Goal: Task Accomplishment & Management: Use online tool/utility

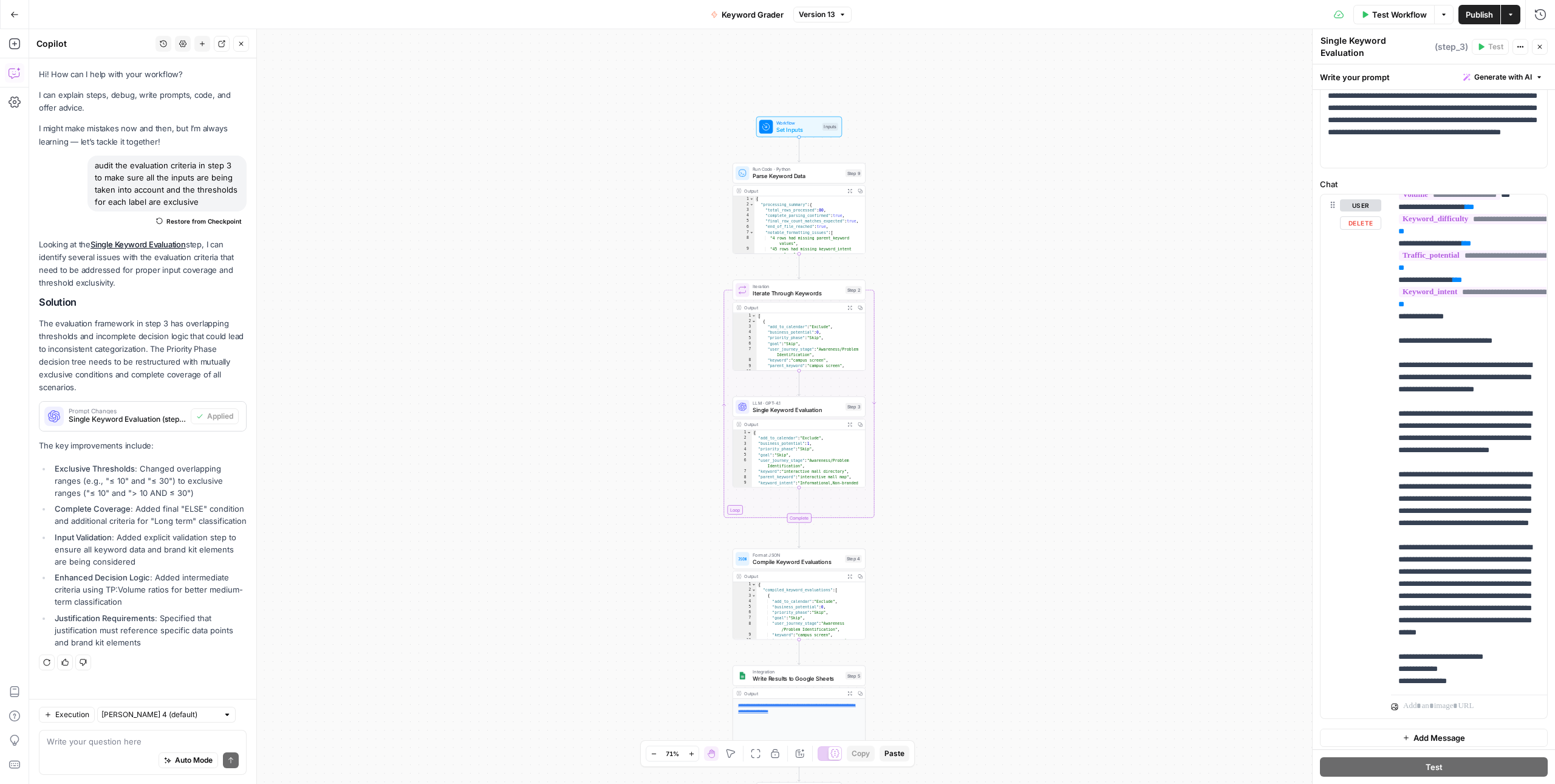
scroll to position [209, 0]
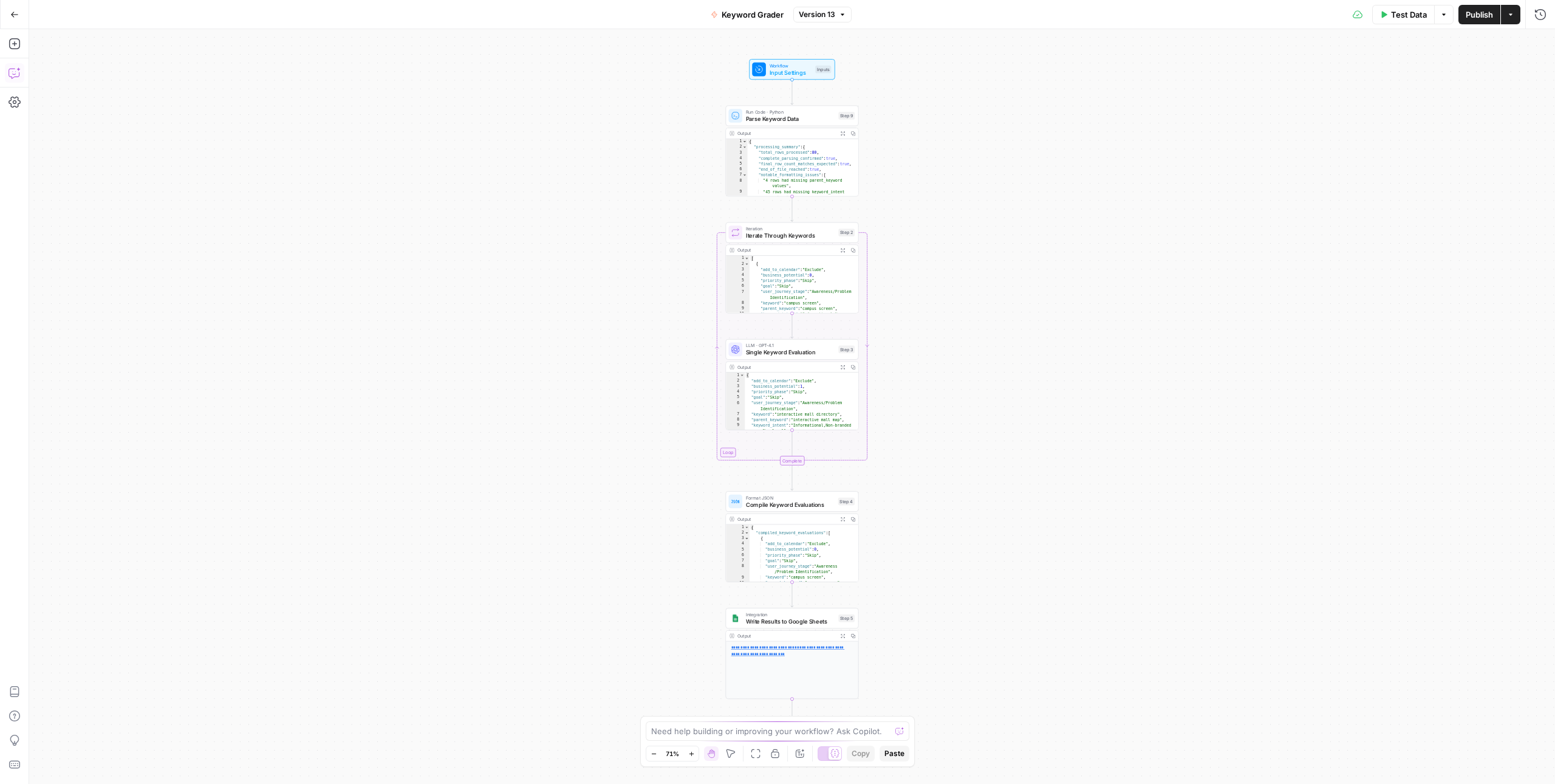
click at [11, 73] on icon "button" at bounding box center [15, 73] width 12 height 12
type textarea "c"
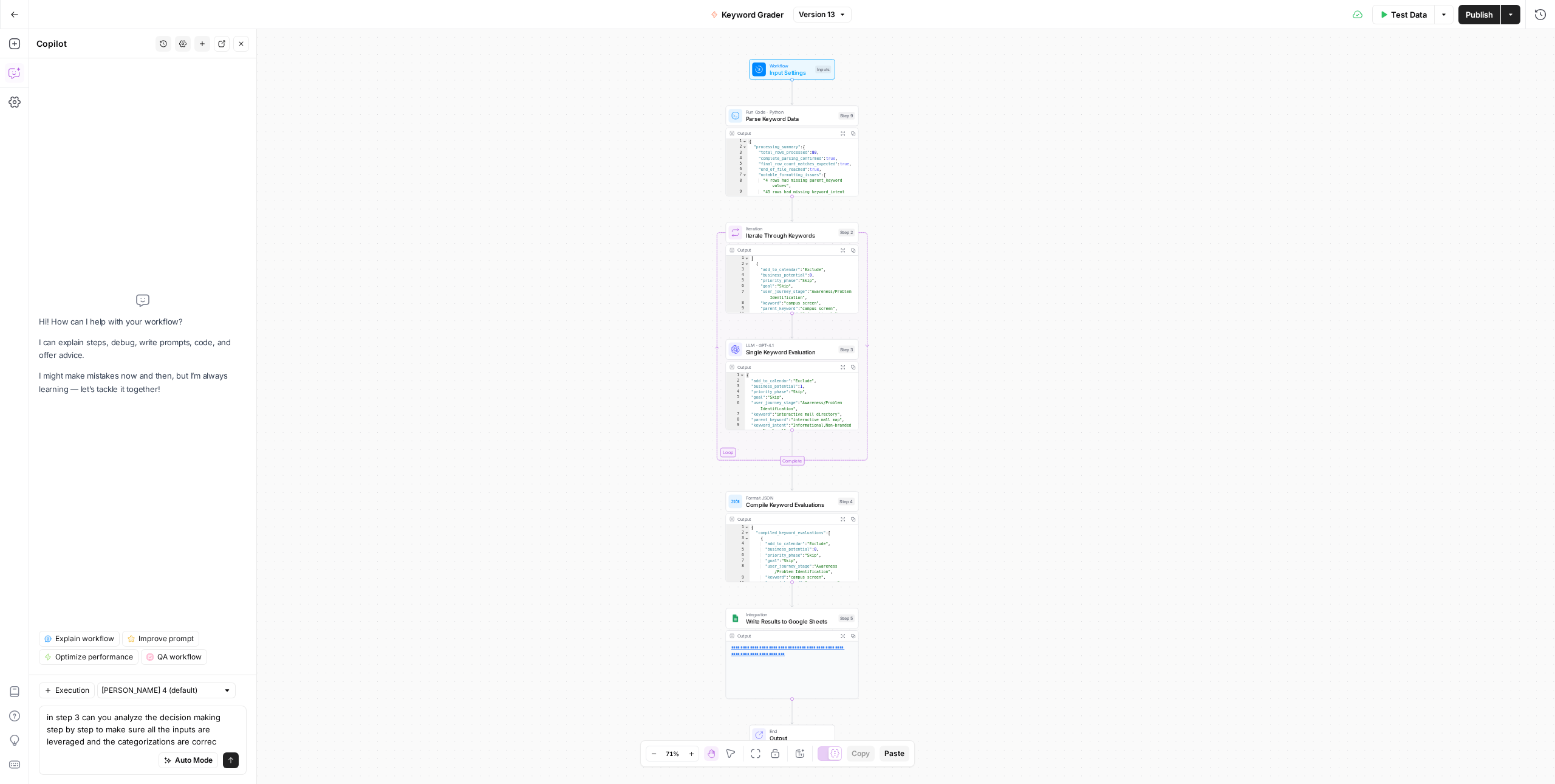
type textarea "in step 3 can you analyze the decision making step by step to make sure all the…"
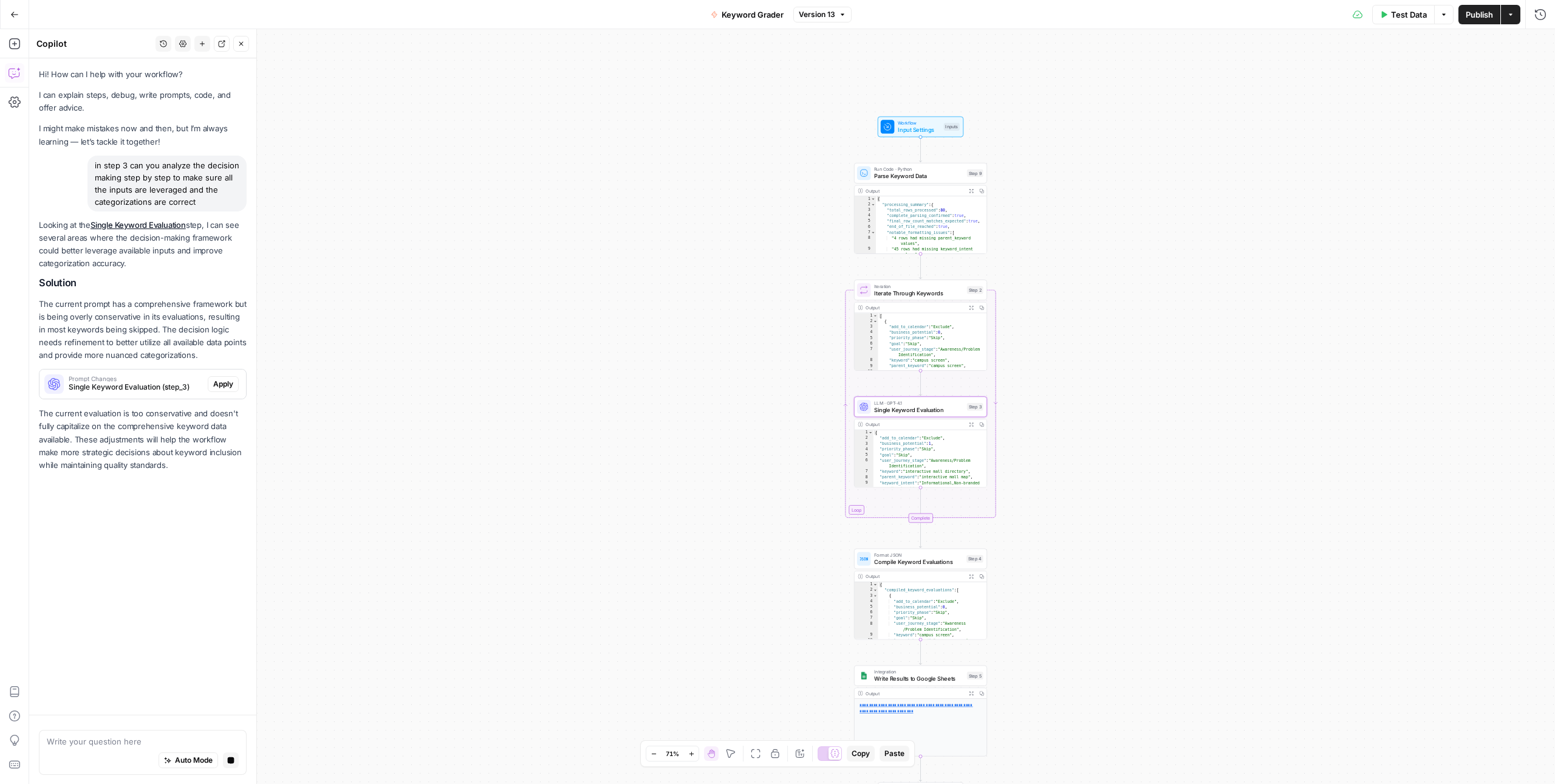
click at [138, 384] on span "Single Keyword Evaluation (step_3)" at bounding box center [135, 387] width 134 height 11
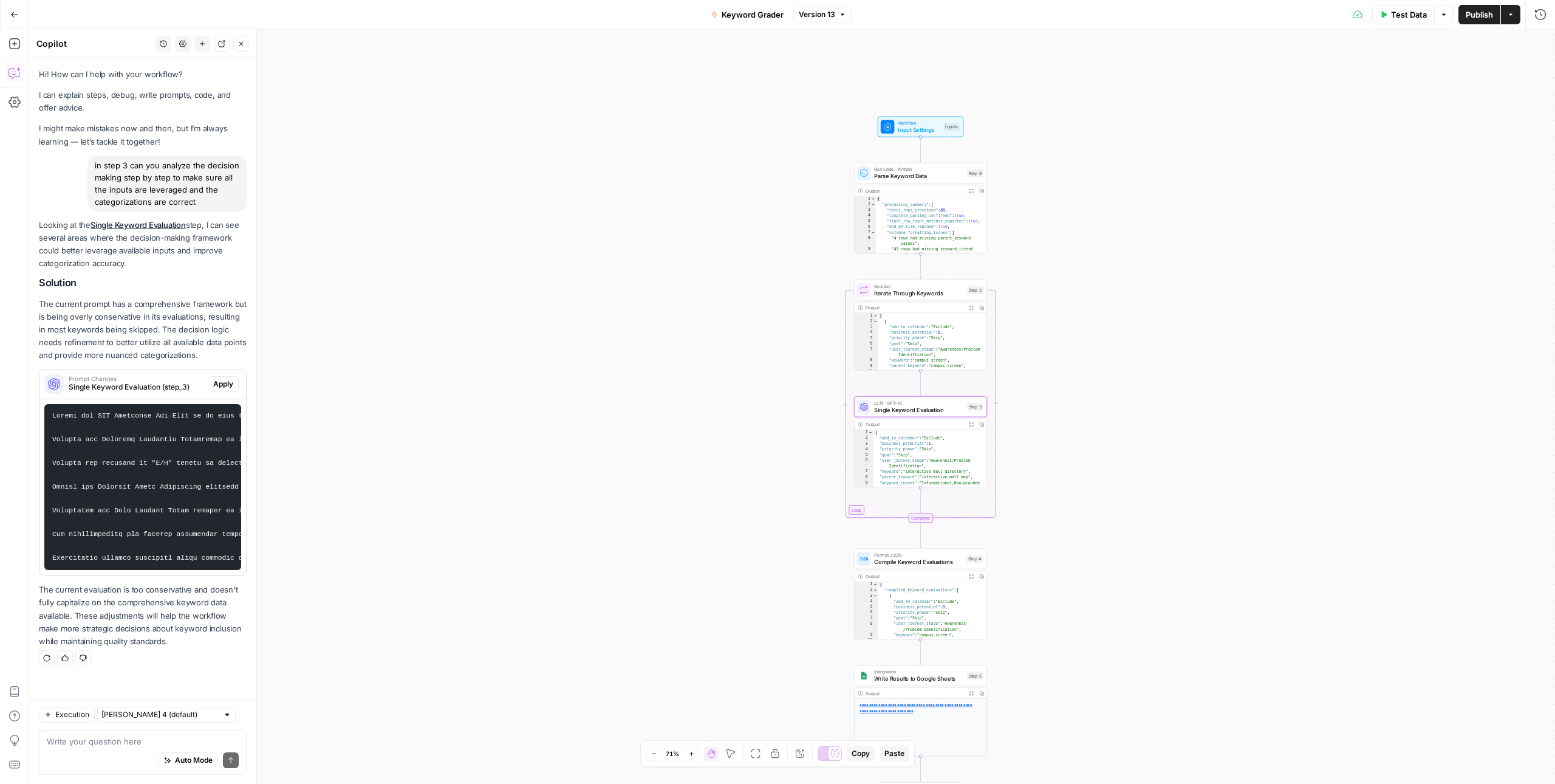
click at [232, 382] on span "Apply" at bounding box center [223, 383] width 20 height 11
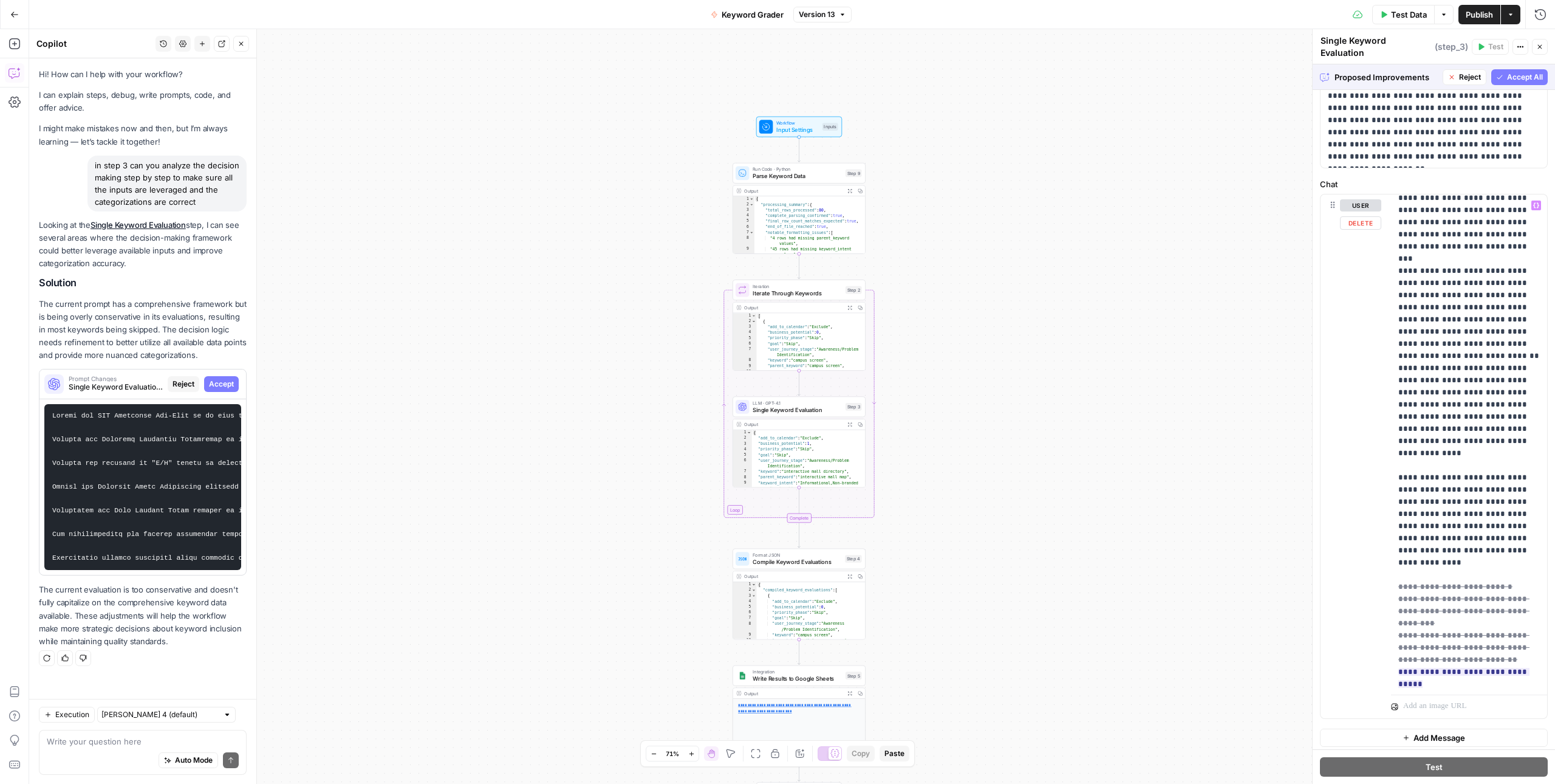
scroll to position [13243, 0]
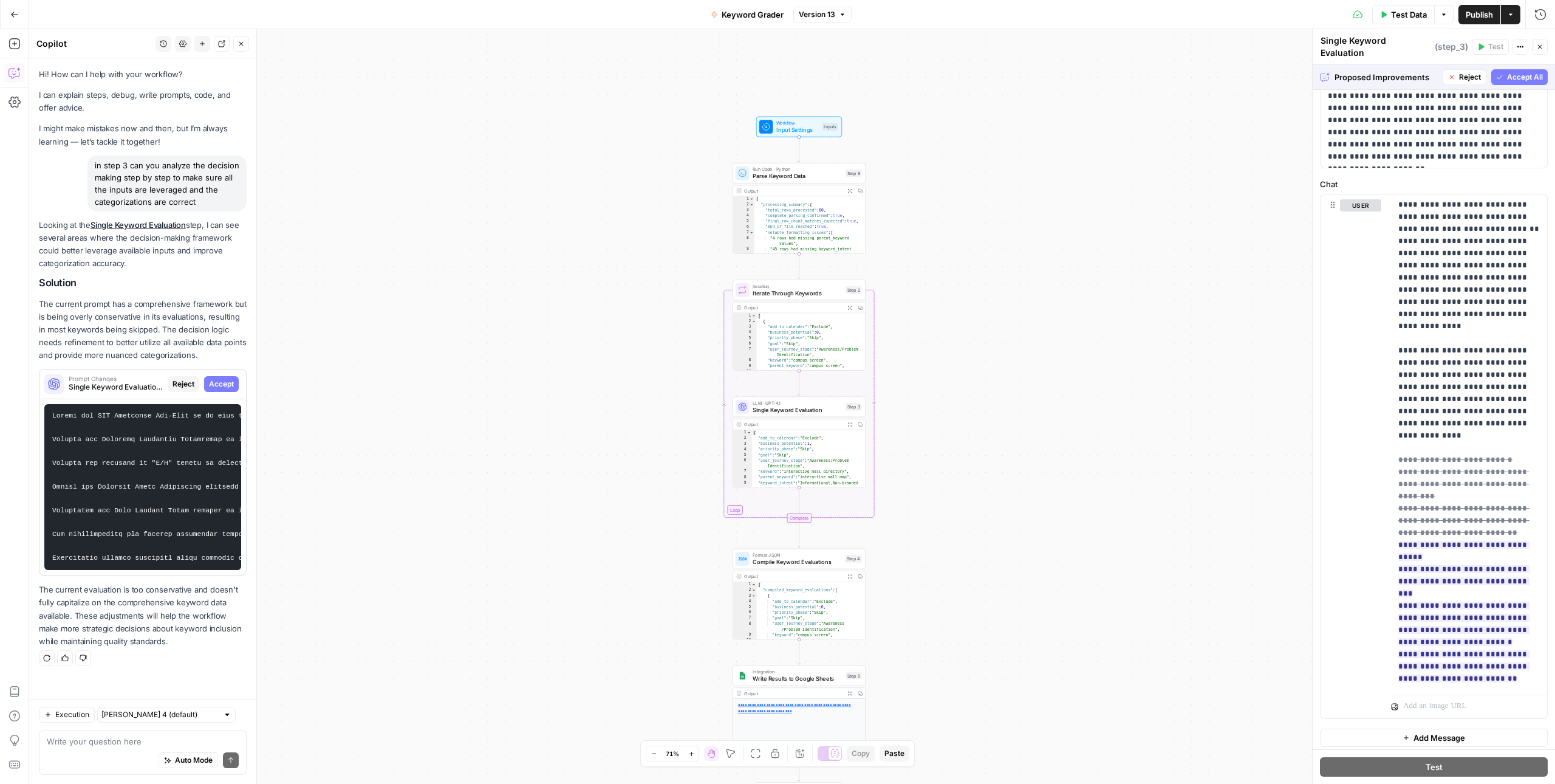
click at [1507, 72] on span "Accept All" at bounding box center [1525, 77] width 36 height 11
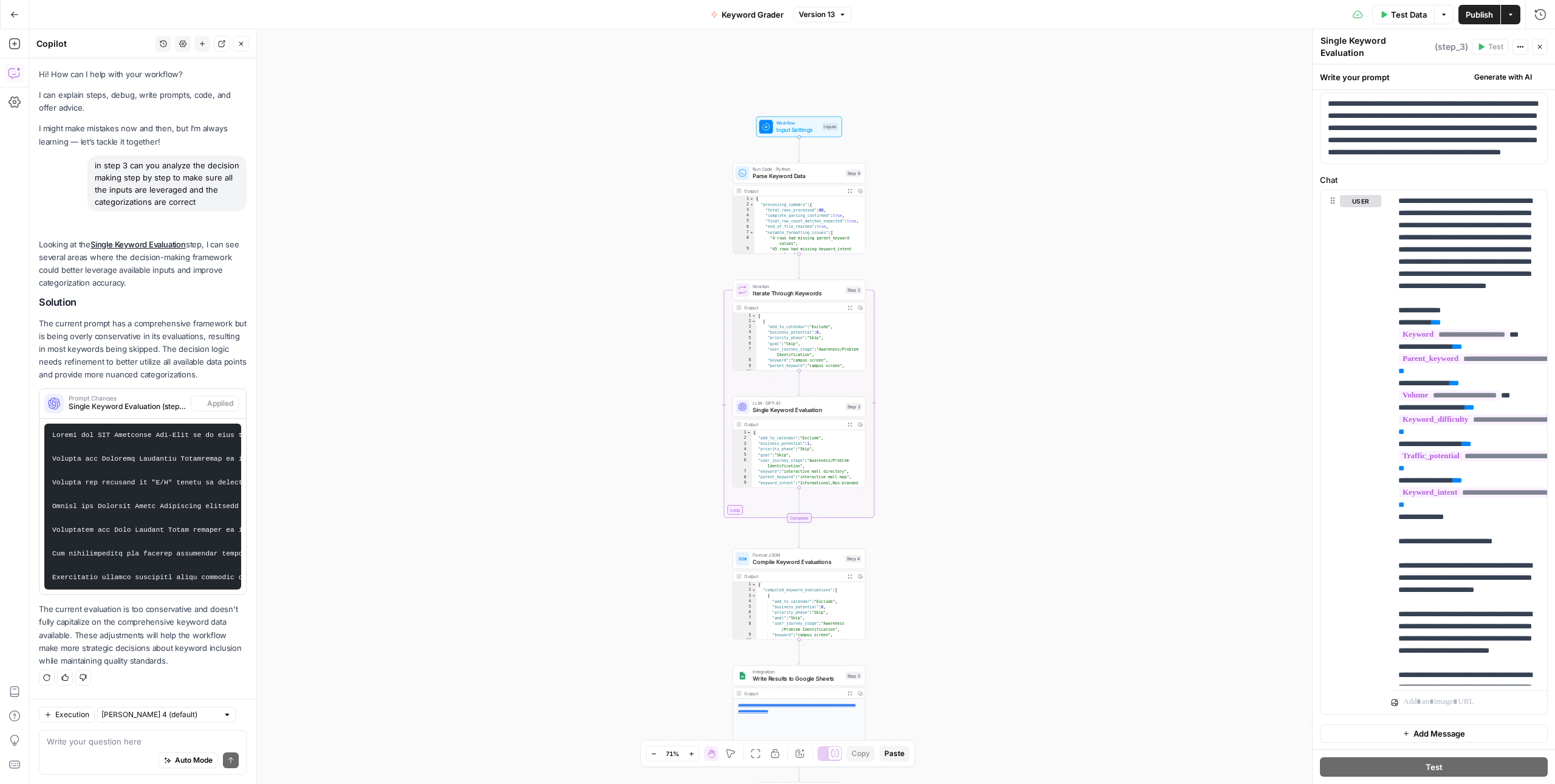
scroll to position [0, 0]
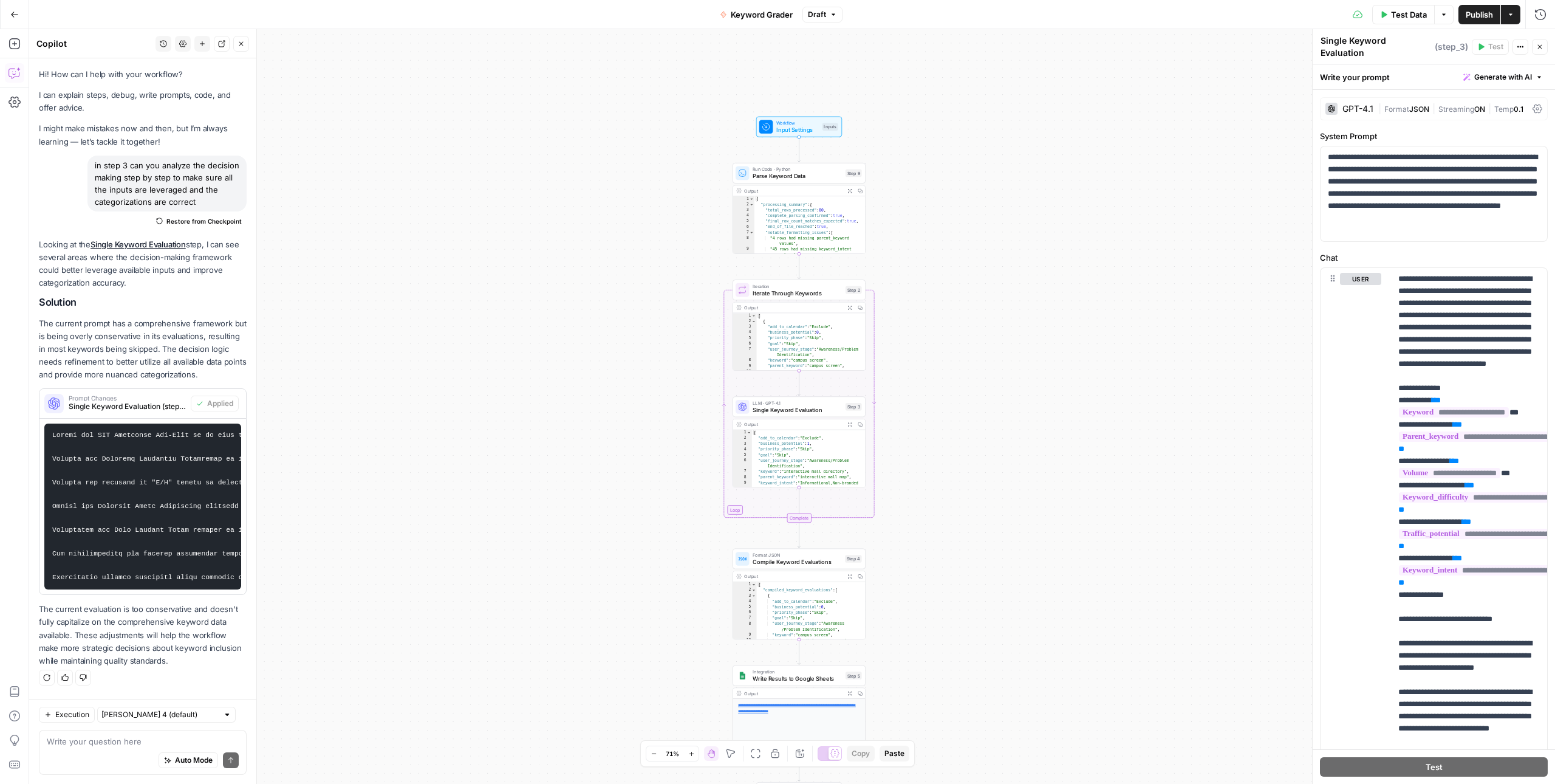
click at [1488, 12] on span "Publish" at bounding box center [1480, 15] width 28 height 12
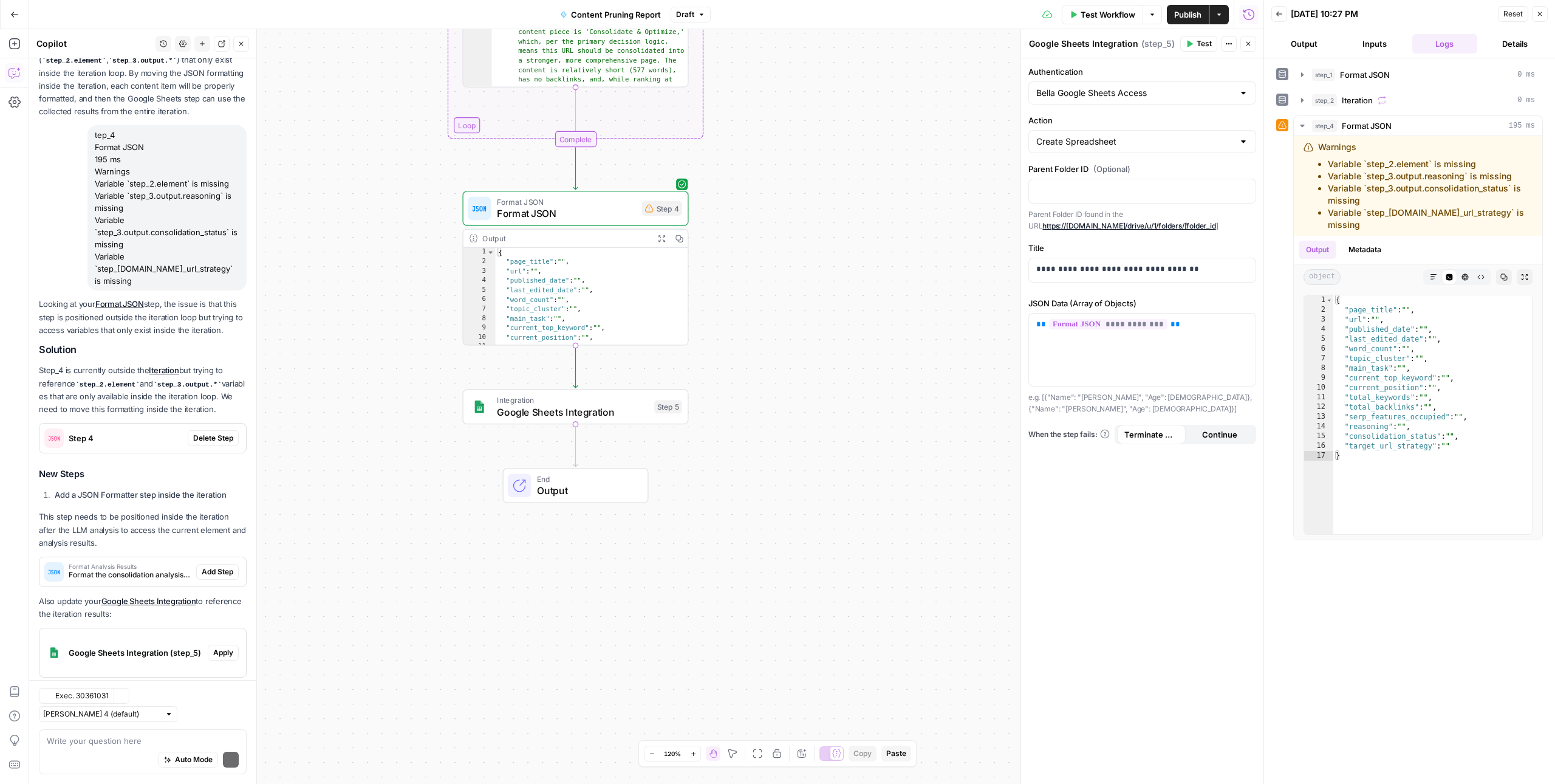
scroll to position [1516, 0]
